Goal: Task Accomplishment & Management: Complete application form

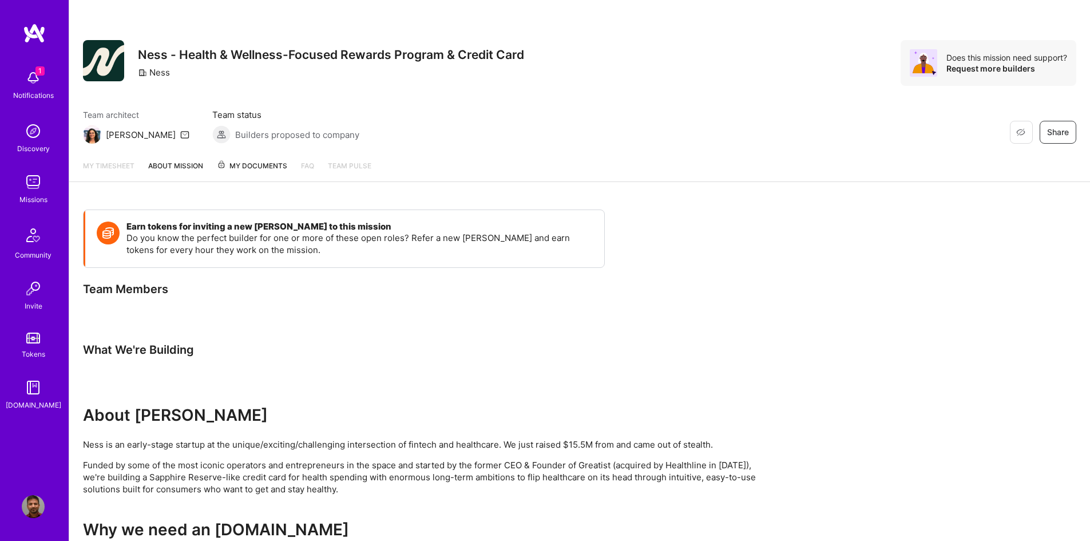
click at [32, 70] on img at bounding box center [33, 77] width 23 height 23
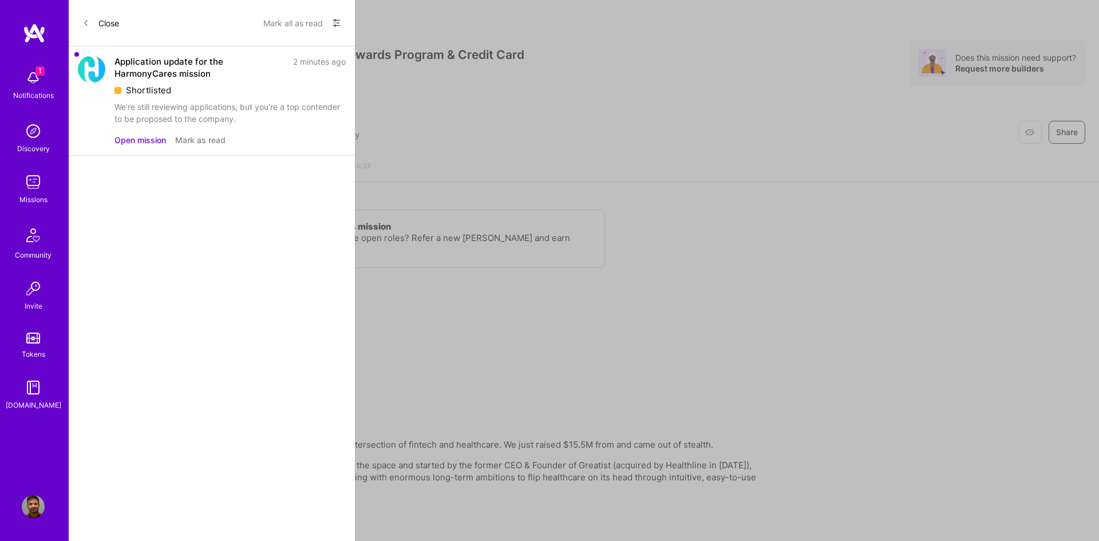
click at [145, 137] on button "Open mission" at bounding box center [140, 140] width 52 height 12
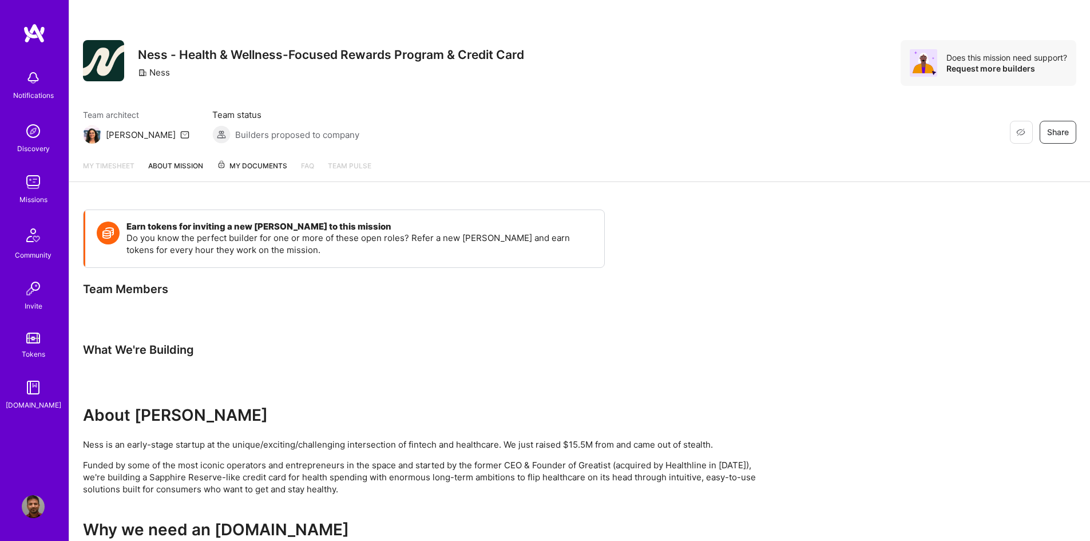
click at [37, 177] on img at bounding box center [33, 182] width 23 height 23
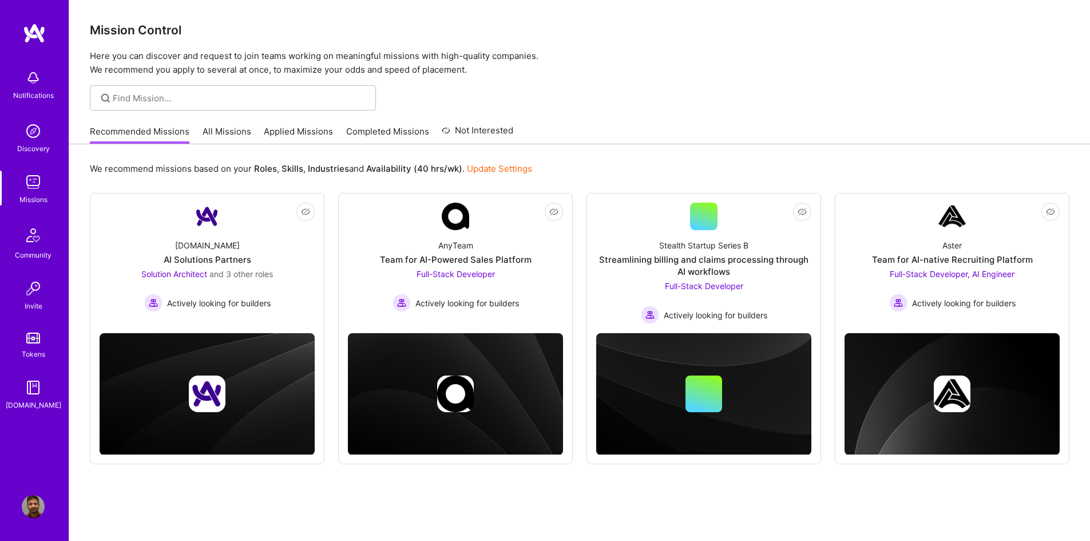
click at [314, 133] on link "Applied Missions" at bounding box center [298, 134] width 69 height 19
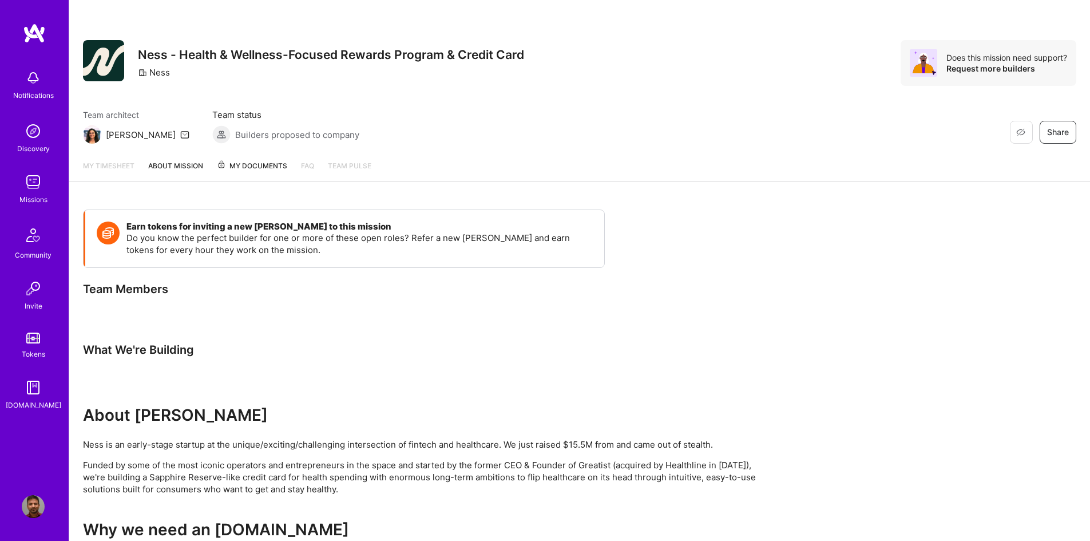
click at [37, 185] on img at bounding box center [33, 182] width 23 height 23
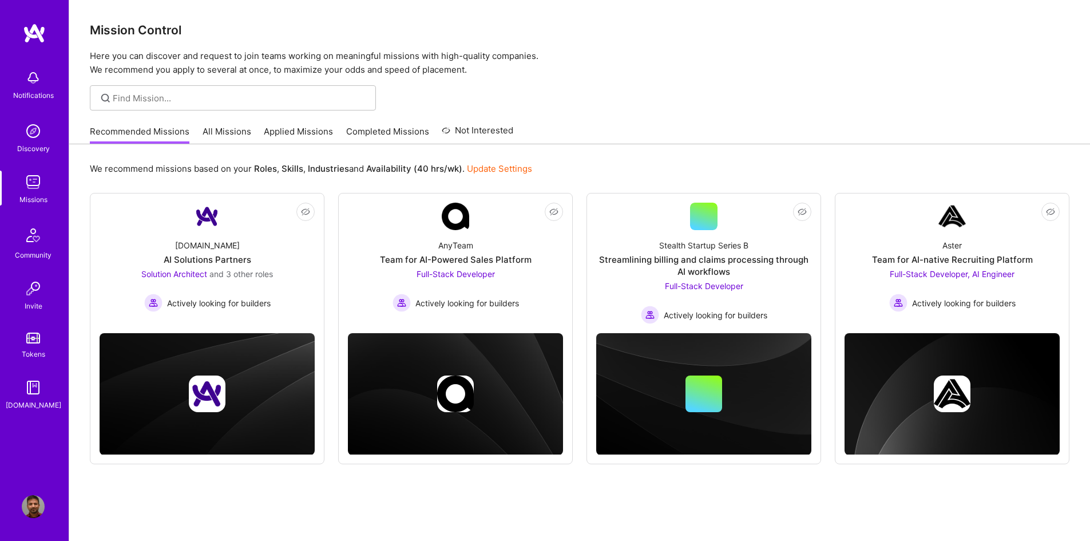
click at [303, 134] on link "Applied Missions" at bounding box center [298, 134] width 69 height 19
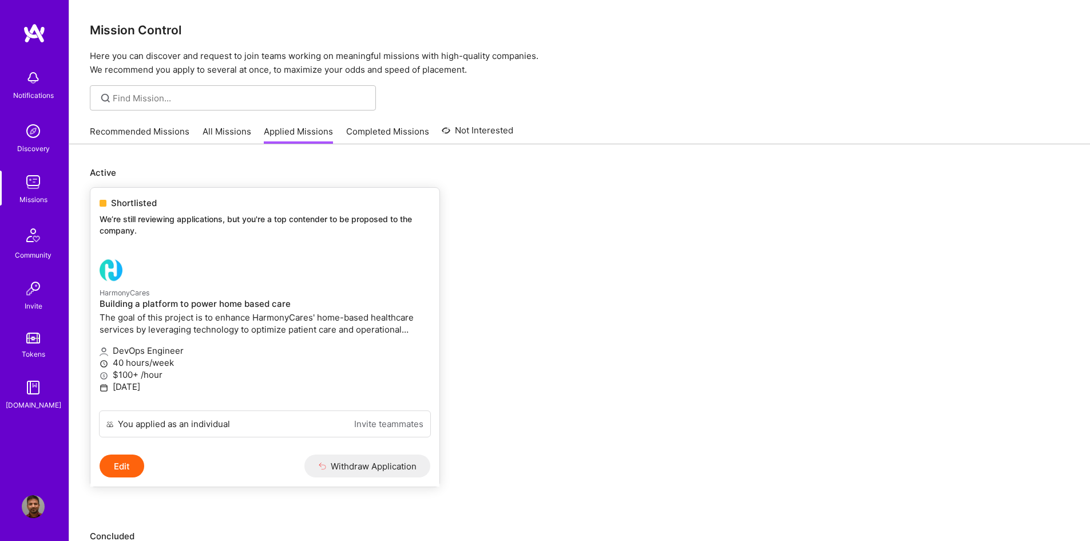
click at [193, 328] on p "The goal of this project is to enhance HarmonyCares' home-based healthcare serv…" at bounding box center [265, 323] width 331 height 24
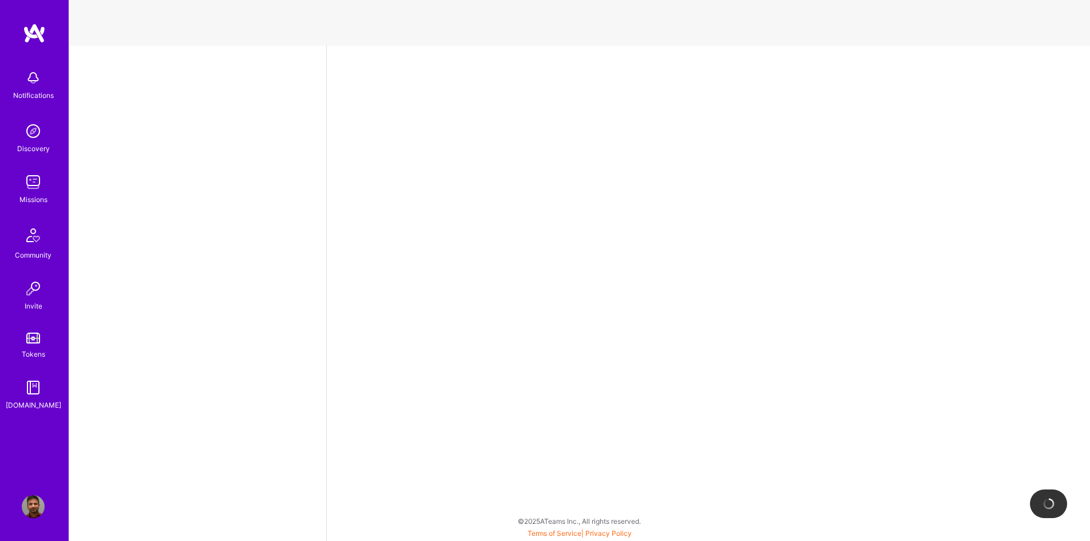
select select "CA"
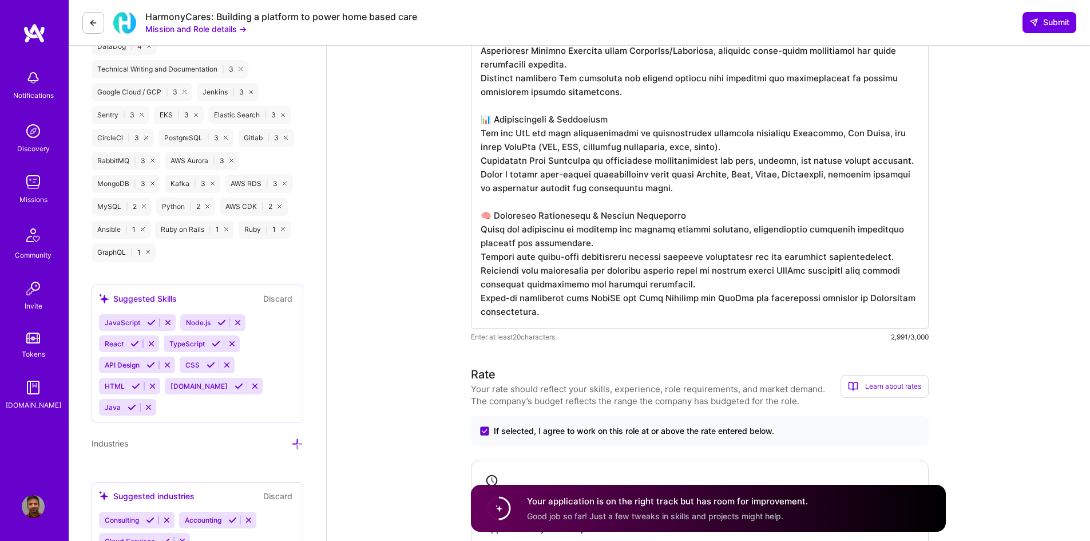
scroll to position [1144, 0]
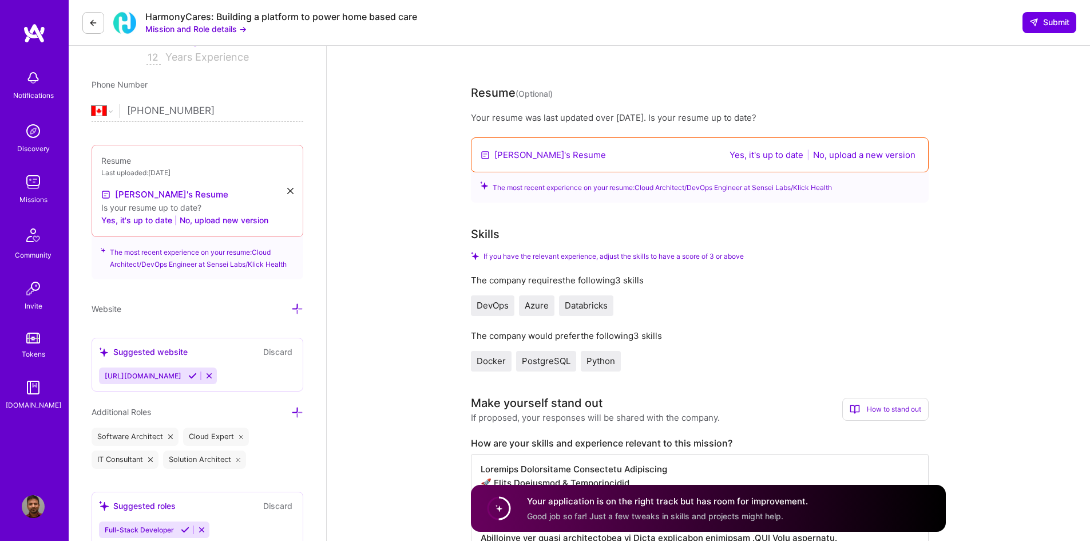
scroll to position [0, 0]
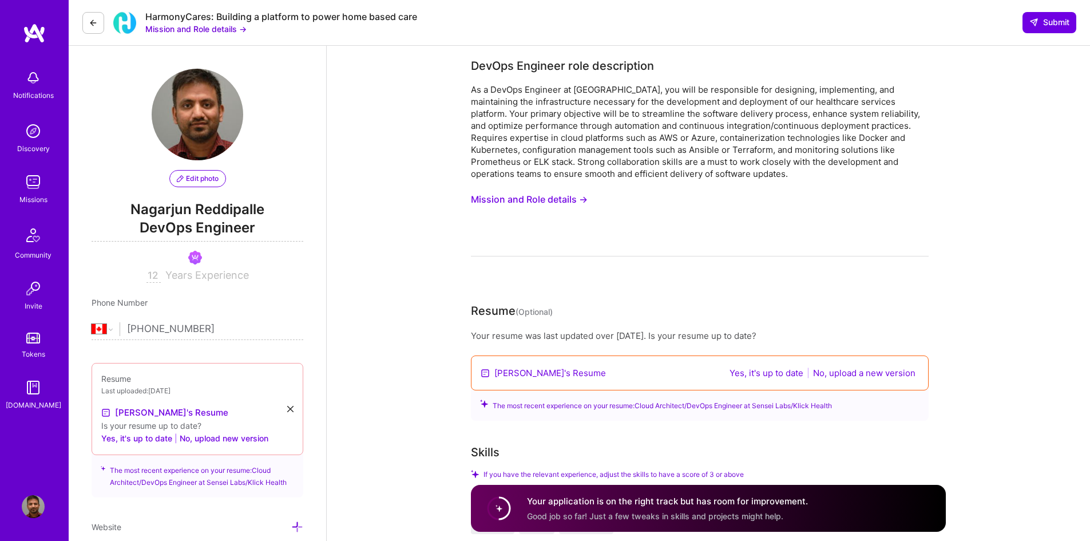
click at [30, 78] on img at bounding box center [33, 77] width 23 height 23
click at [41, 35] on img at bounding box center [34, 33] width 23 height 21
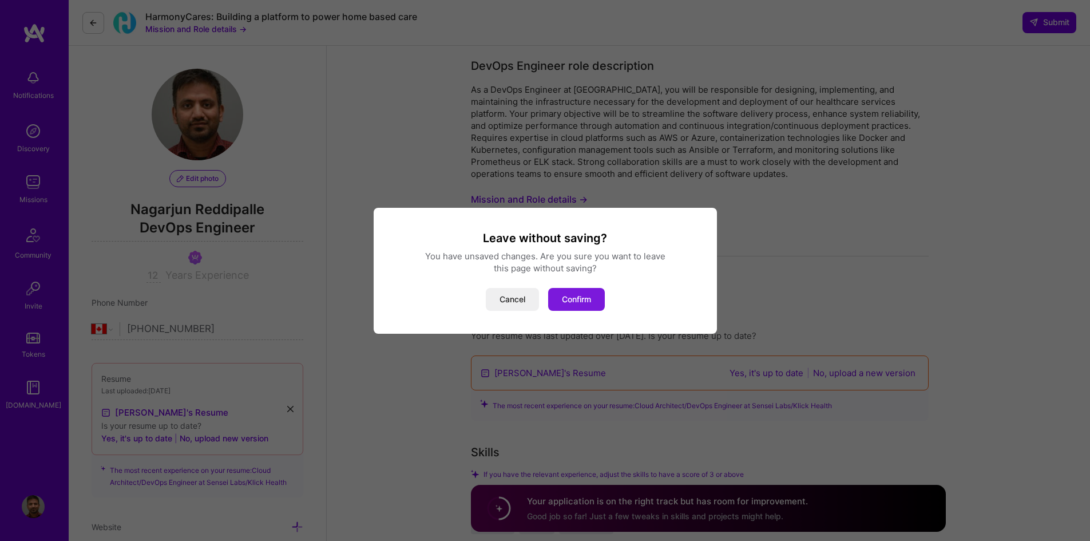
click at [577, 292] on button "Confirm" at bounding box center [576, 299] width 57 height 23
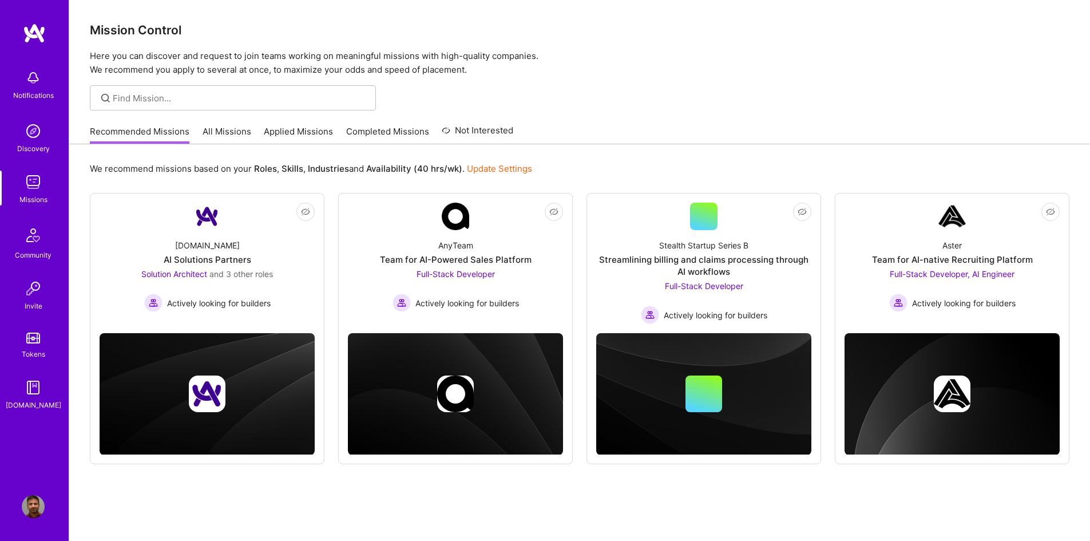
click at [304, 134] on link "Applied Missions" at bounding box center [298, 134] width 69 height 19
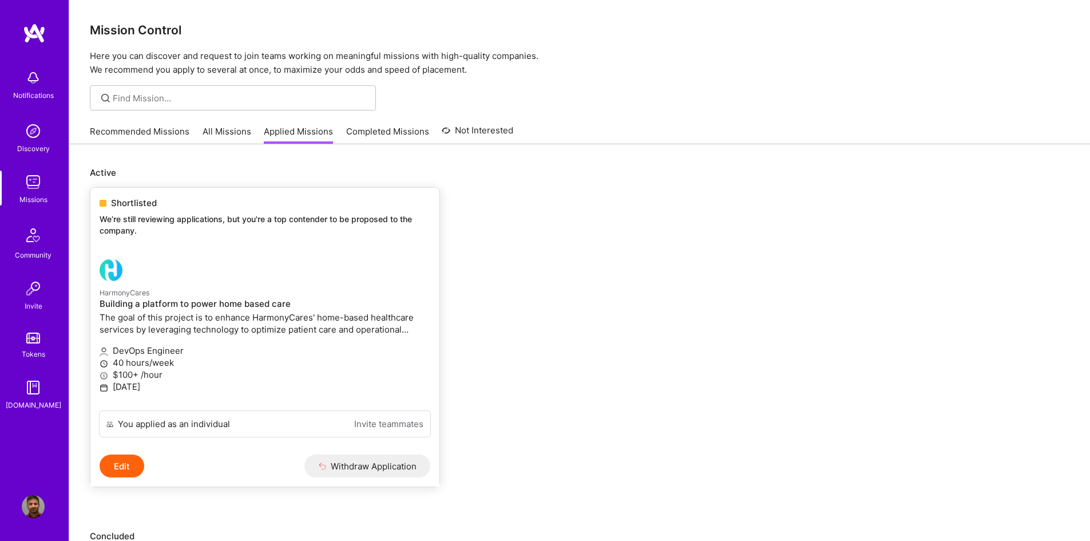
click at [267, 278] on div at bounding box center [210, 270] width 220 height 23
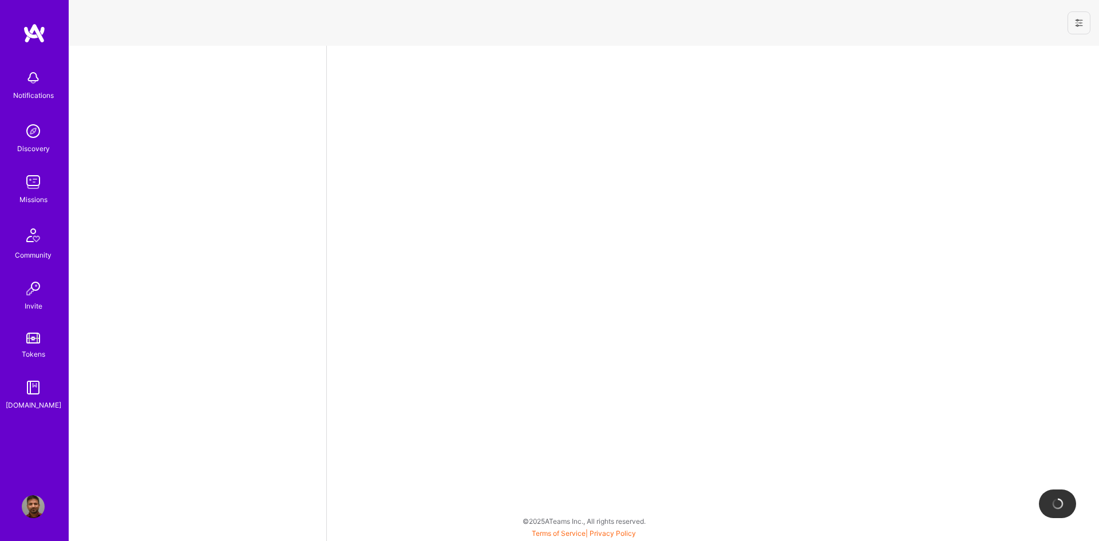
select select "CA"
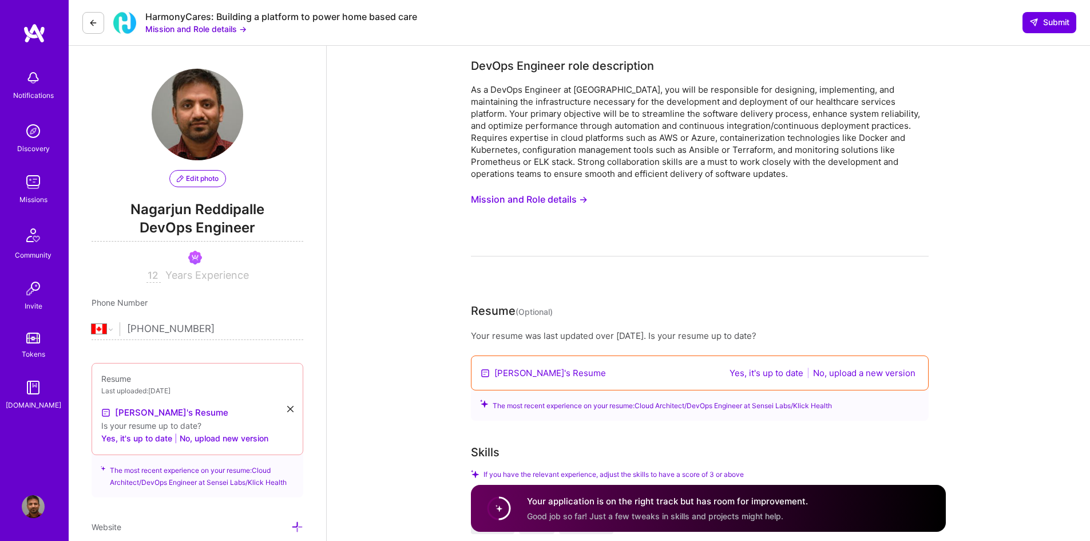
click at [557, 192] on button "Mission and Role details →" at bounding box center [529, 199] width 117 height 21
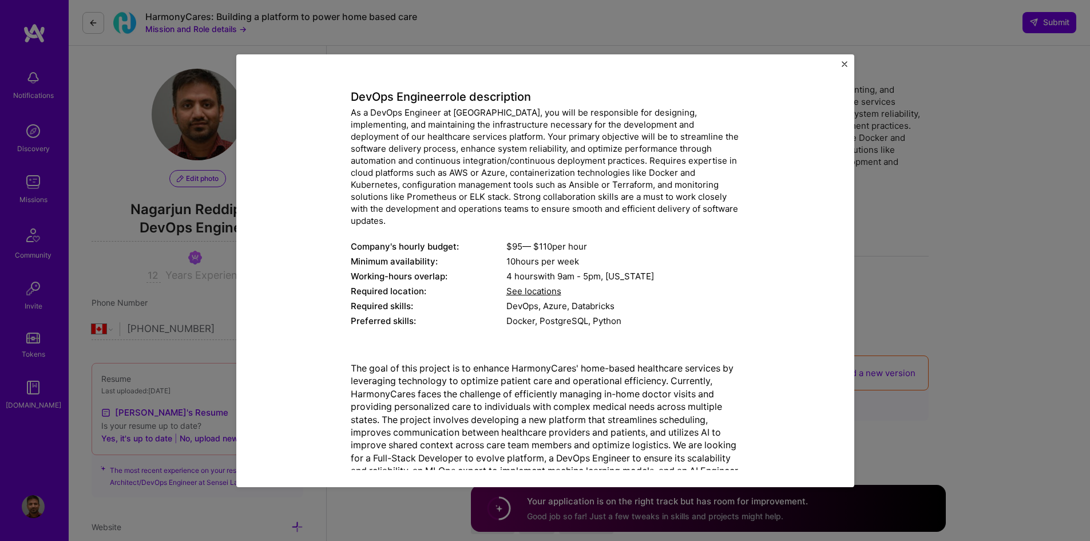
scroll to position [84, 0]
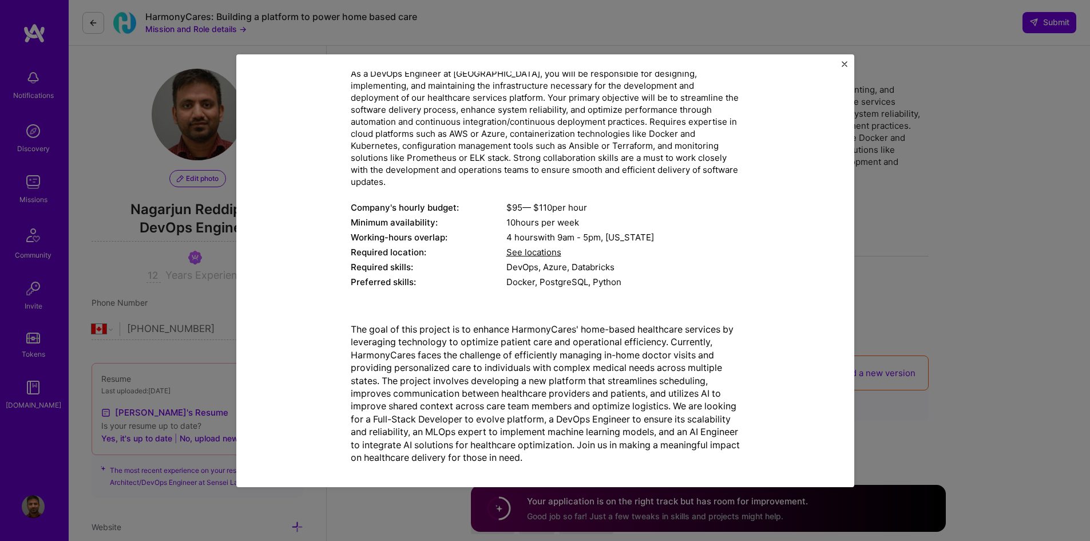
click at [845, 62] on img "Close" at bounding box center [845, 64] width 6 height 6
